Goal: Information Seeking & Learning: Learn about a topic

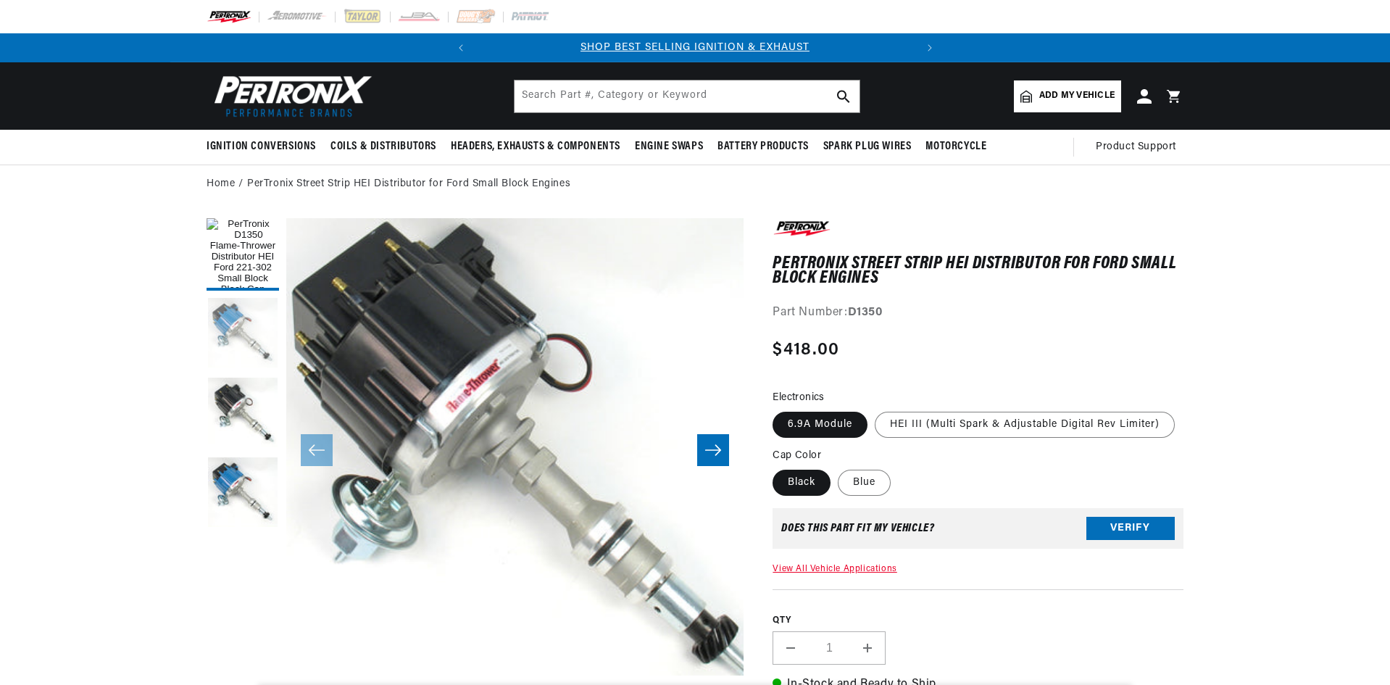
click at [256, 344] on button "Load image 2 in gallery view" at bounding box center [243, 334] width 72 height 72
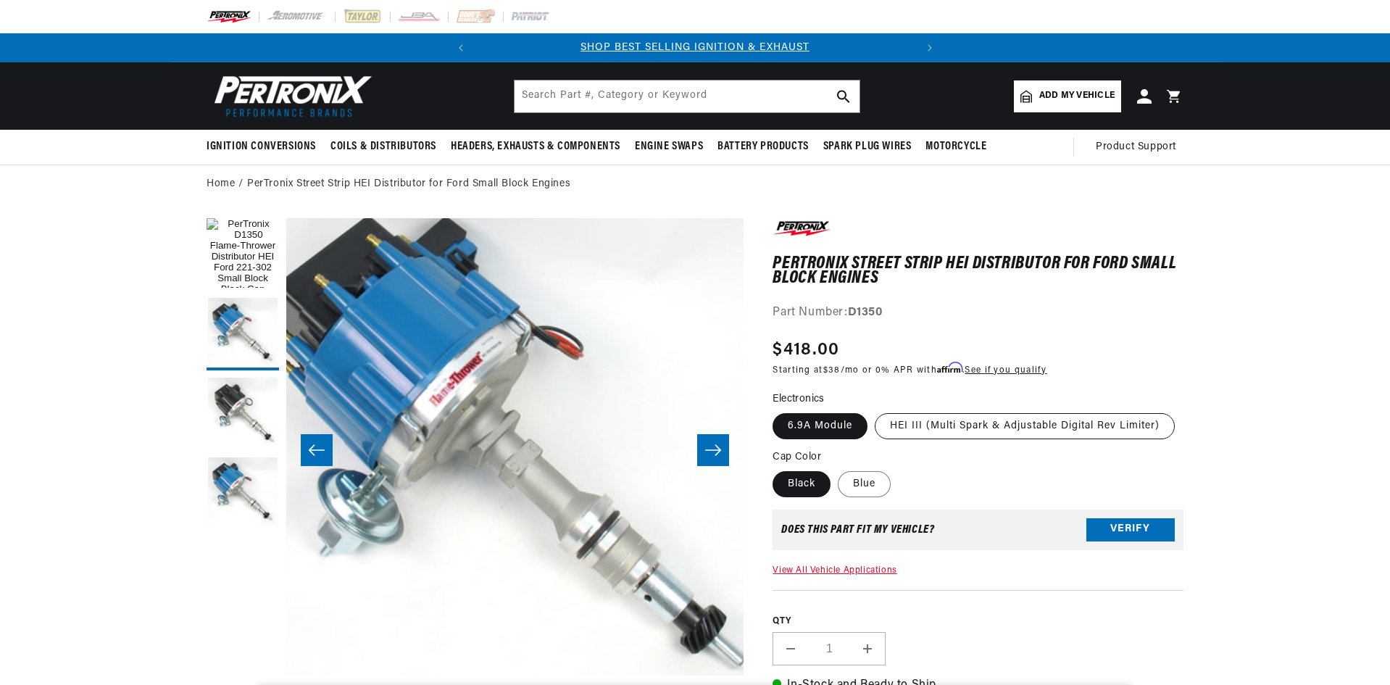
scroll to position [0, 439]
click at [963, 421] on label "HEI III (Multi Spark & Adjustable Digital Rev Limiter)" at bounding box center [1025, 426] width 300 height 26
click at [876, 411] on input "HEI III (Multi Spark & Adjustable Digital Rev Limiter)" at bounding box center [875, 410] width 1 height 1
radio input "true"
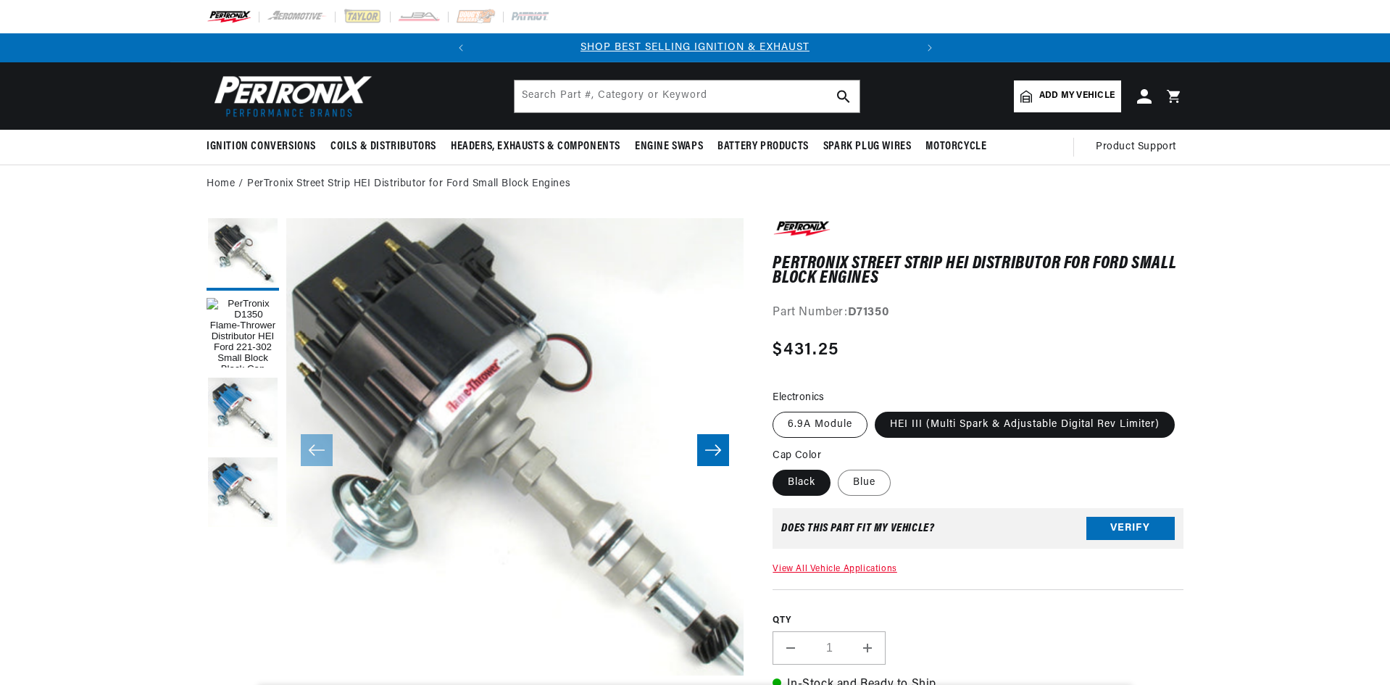
click at [833, 426] on label "6.9A Module" at bounding box center [820, 425] width 95 height 26
click at [777, 410] on input "6.9A Module" at bounding box center [776, 409] width 1 height 1
radio input "true"
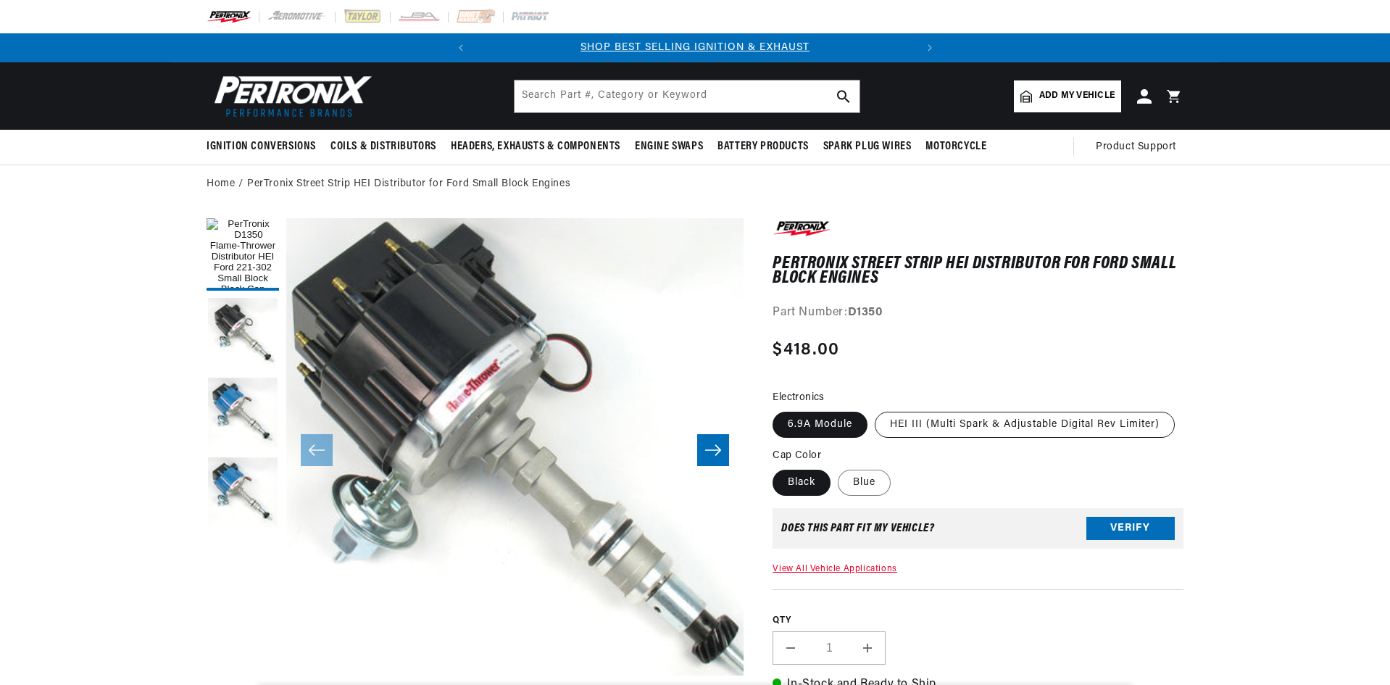
click at [950, 424] on label "HEI III (Multi Spark & Adjustable Digital Rev Limiter)" at bounding box center [1025, 425] width 300 height 26
click at [876, 410] on input "HEI III (Multi Spark & Adjustable Digital Rev Limiter)" at bounding box center [875, 409] width 1 height 1
radio input "true"
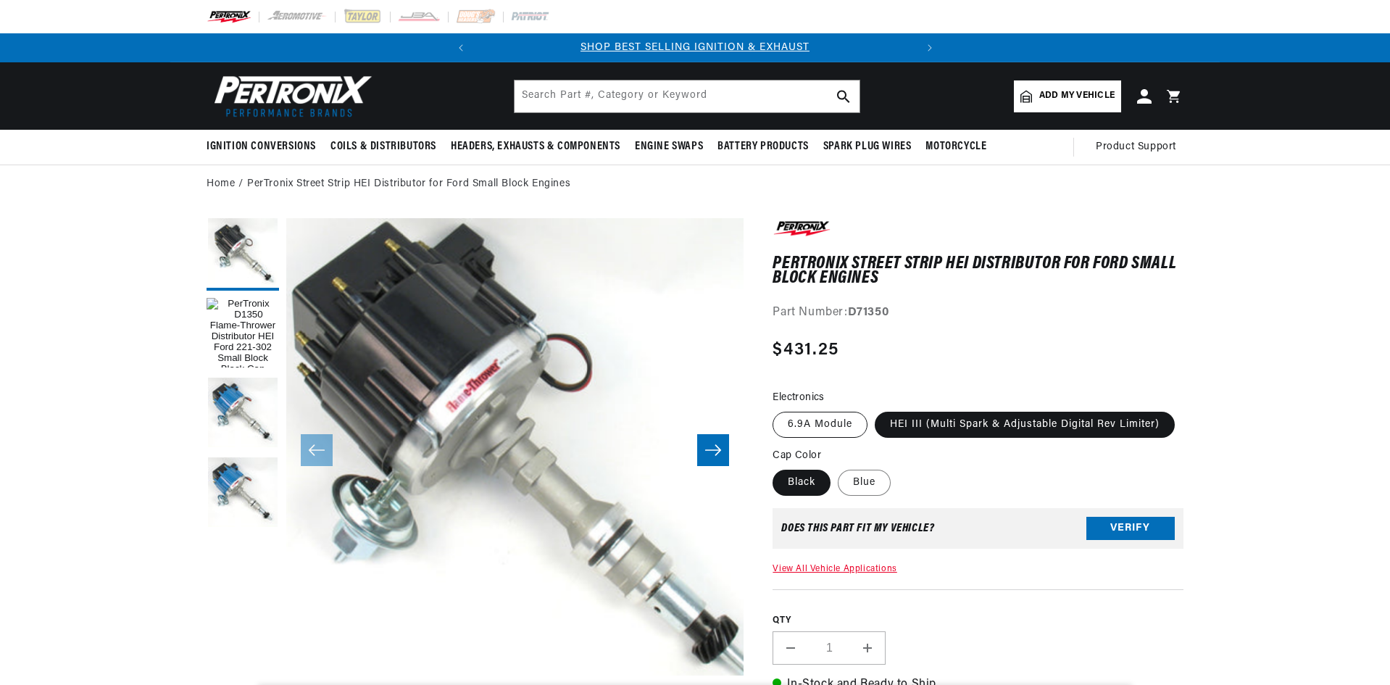
click at [850, 424] on label "6.9A Module" at bounding box center [820, 425] width 95 height 26
click at [777, 410] on input "6.9A Module" at bounding box center [776, 409] width 1 height 1
radio input "true"
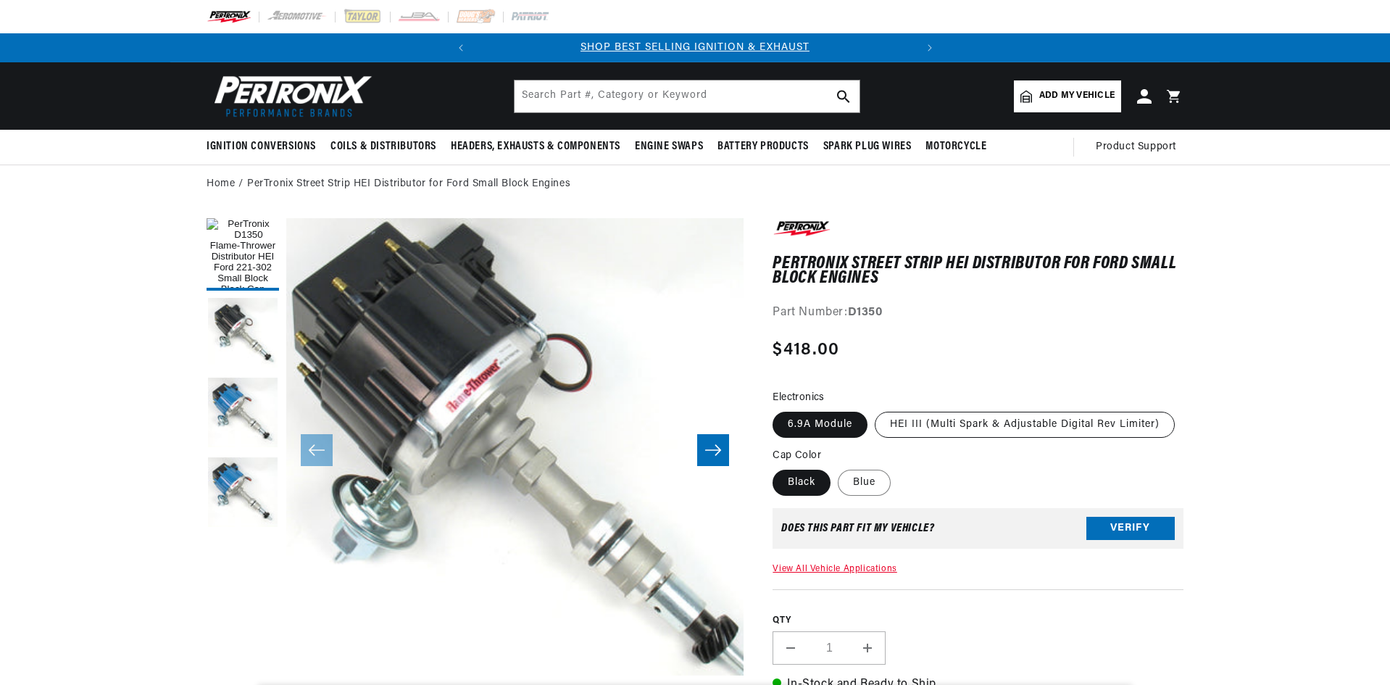
click at [939, 419] on label "HEI III (Multi Spark & Adjustable Digital Rev Limiter)" at bounding box center [1025, 425] width 300 height 26
click at [876, 410] on input "HEI III (Multi Spark & Adjustable Digital Rev Limiter)" at bounding box center [875, 409] width 1 height 1
radio input "true"
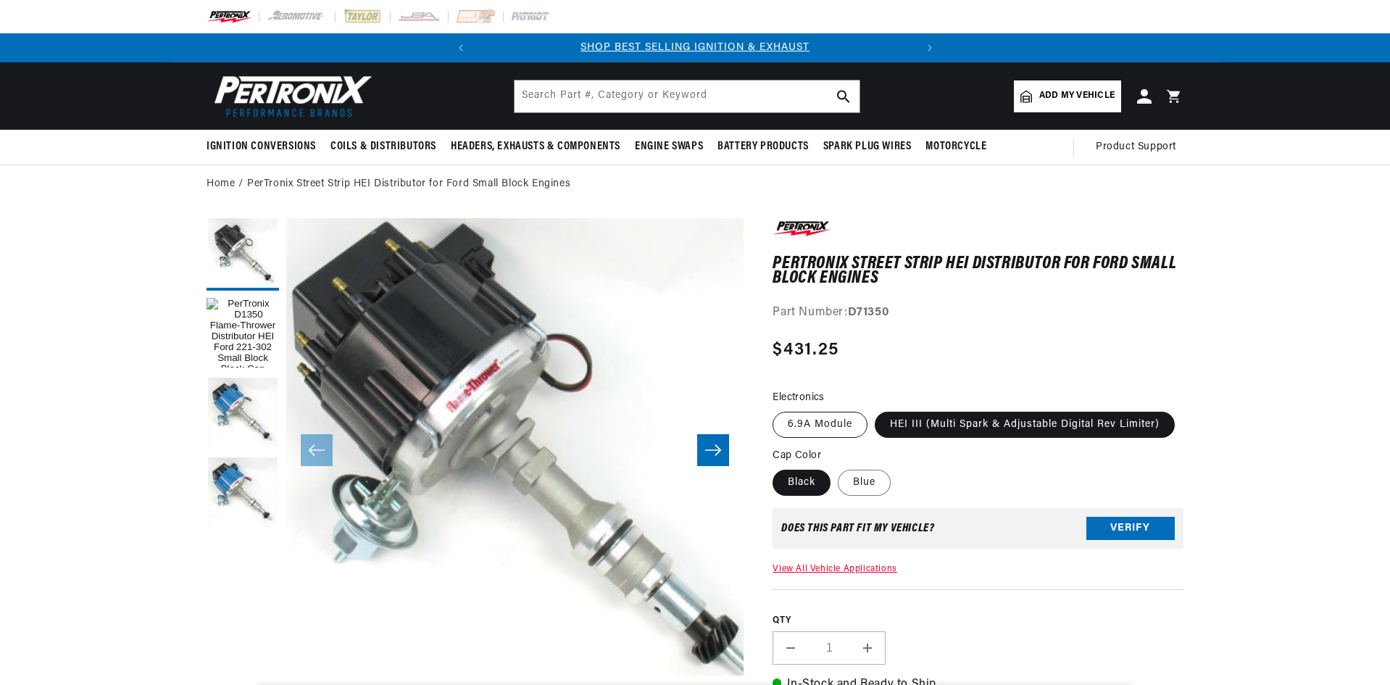
click at [837, 427] on label "6.9A Module" at bounding box center [820, 425] width 95 height 26
click at [777, 410] on input "6.9A Module" at bounding box center [776, 409] width 1 height 1
radio input "true"
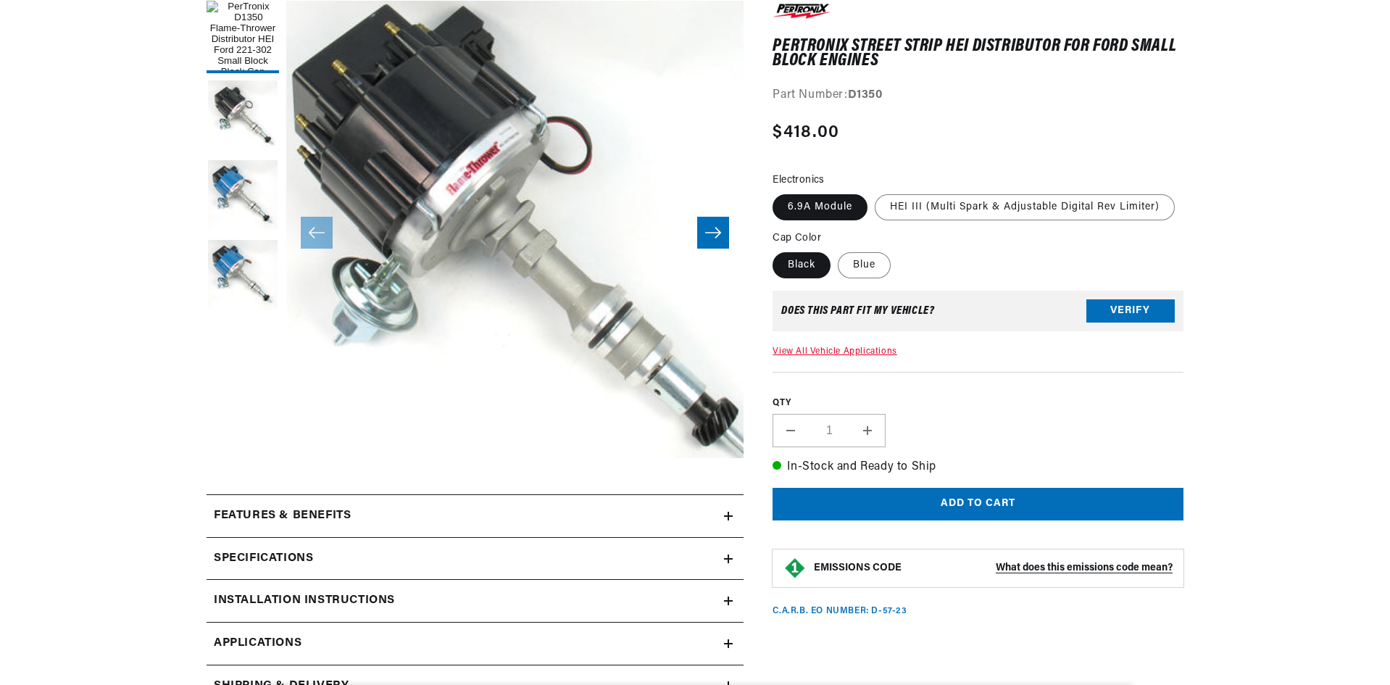
scroll to position [435, 0]
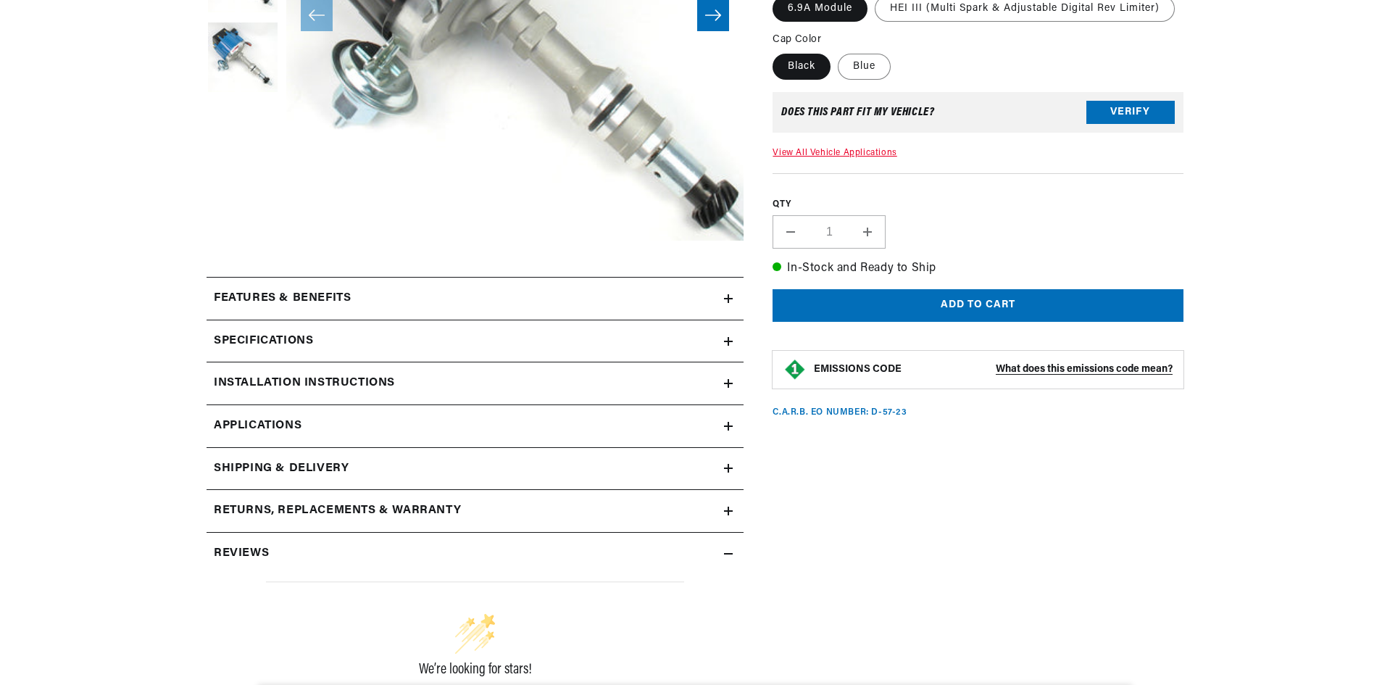
click at [625, 349] on div "Specifications" at bounding box center [466, 341] width 518 height 19
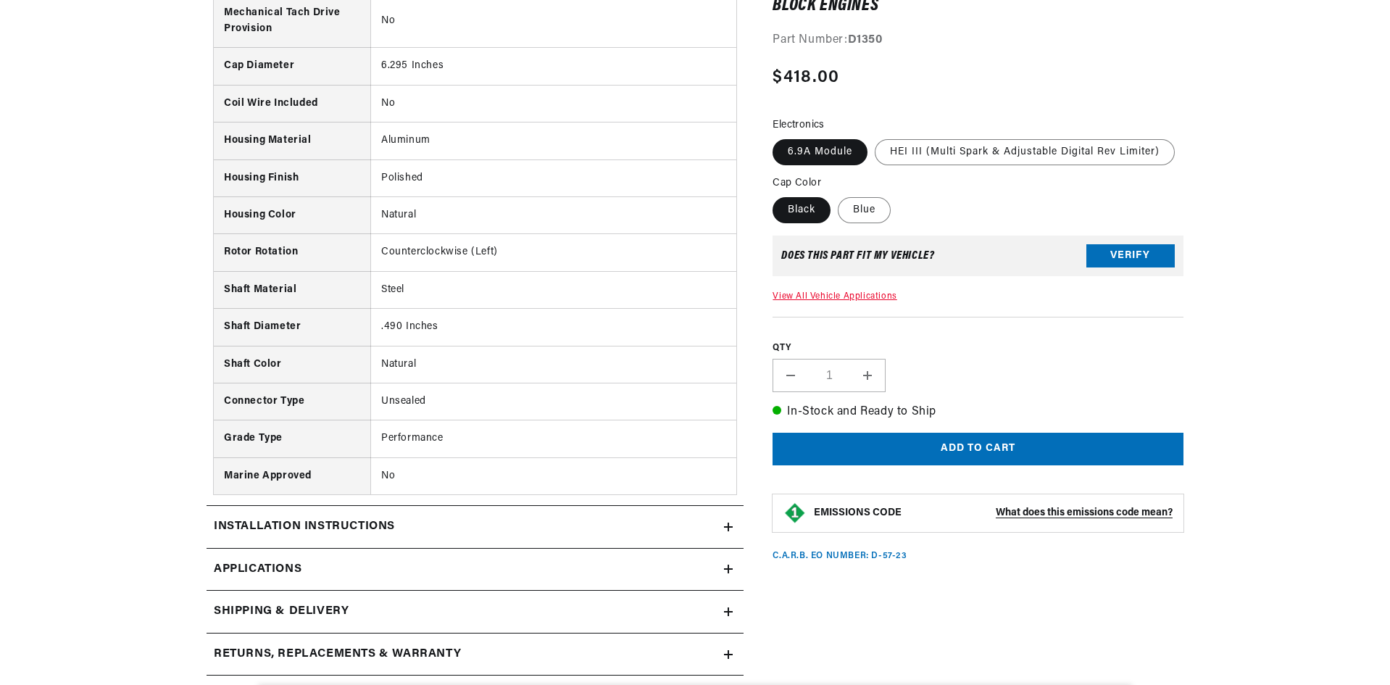
scroll to position [1595, 0]
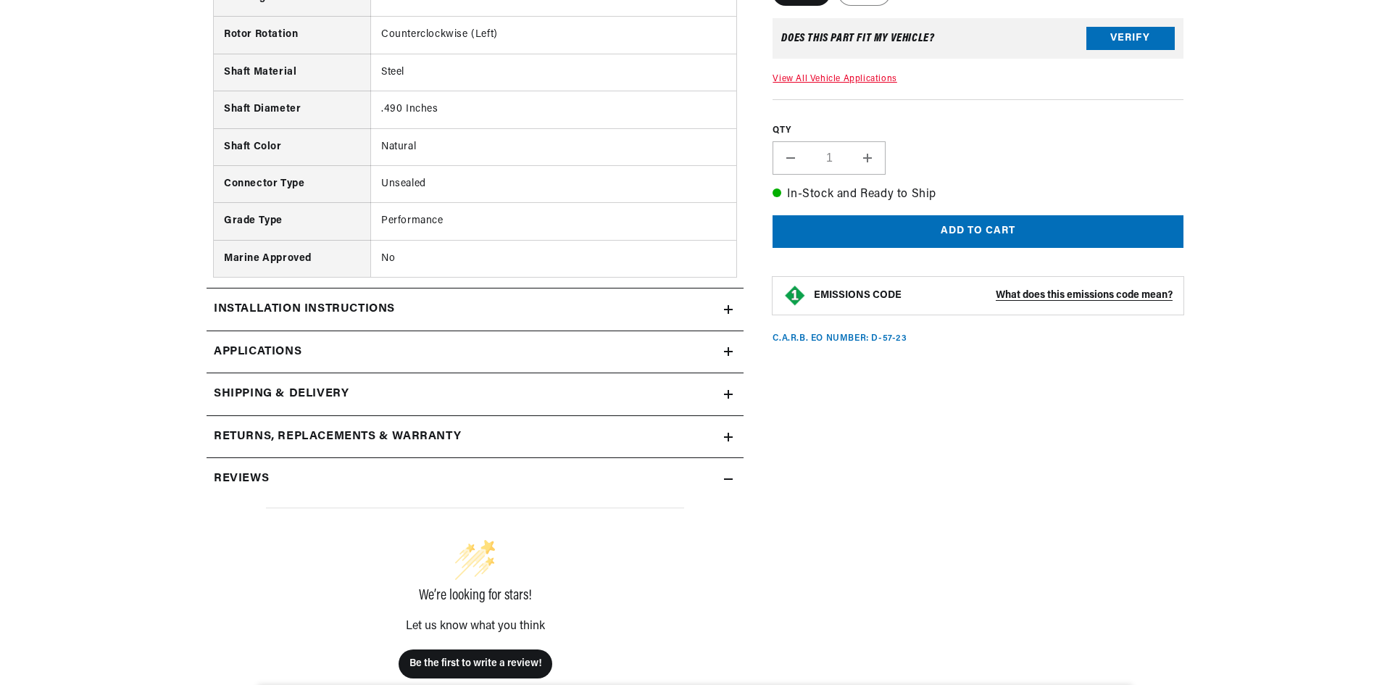
click at [332, 306] on h2 "Installation instructions" at bounding box center [304, 309] width 181 height 19
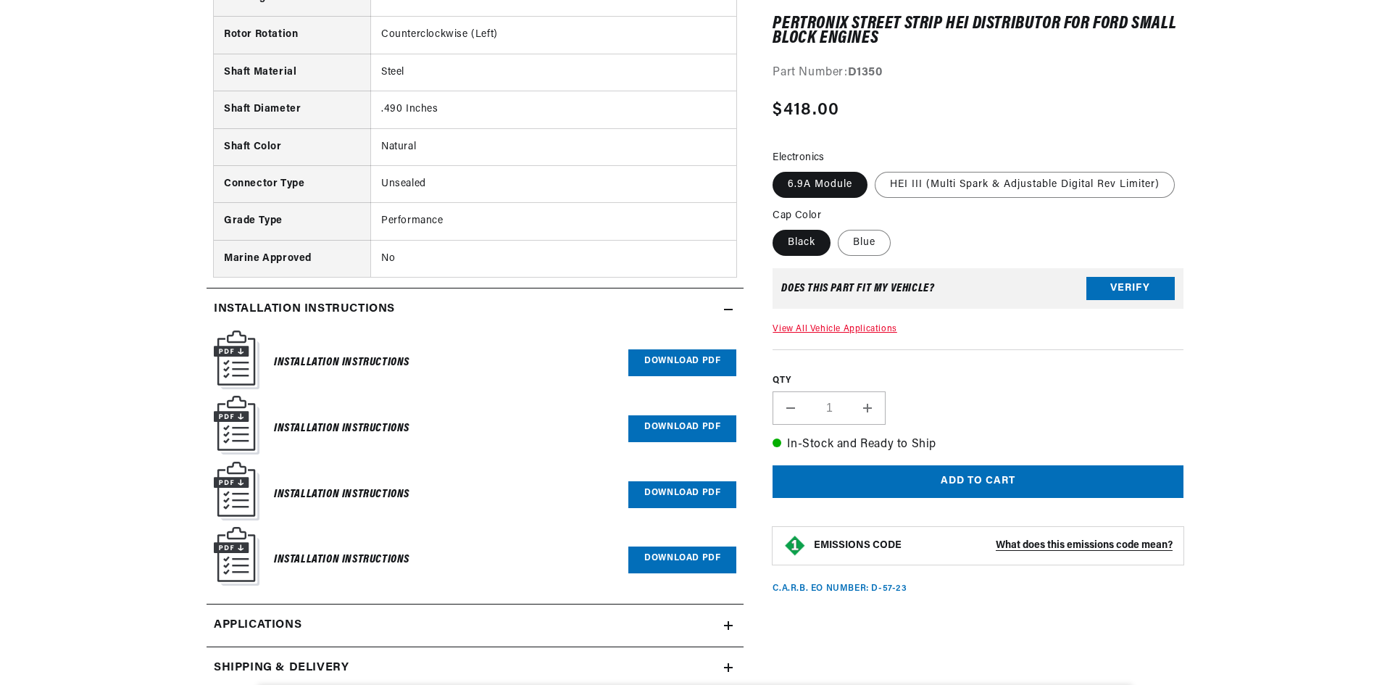
scroll to position [0, 0]
